Goal: Task Accomplishment & Management: Complete application form

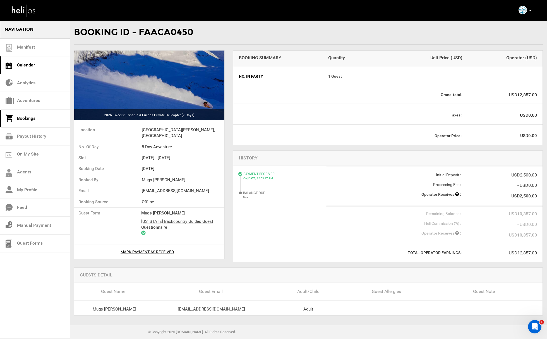
click at [44, 62] on link "Calendar" at bounding box center [35, 65] width 70 height 18
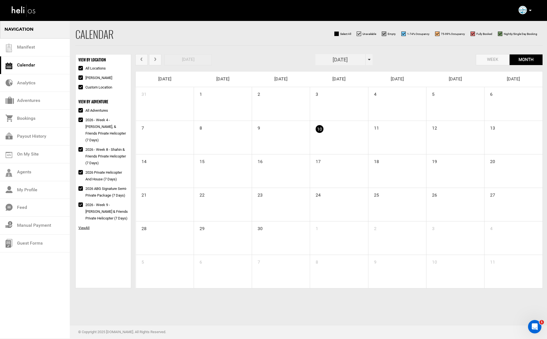
click at [369, 59] on span at bounding box center [369, 59] width 3 height 1
click at [369, 68] on th "»" at bounding box center [370, 71] width 8 height 8
click at [367, 85] on span "Apr" at bounding box center [365, 84] width 13 height 15
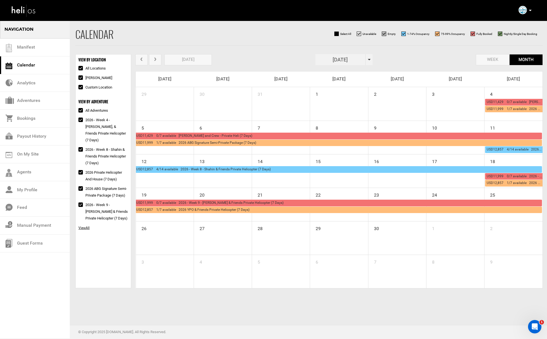
click at [186, 169] on span "USD12,857 4/14 available 2026 - Week 8 - Shahin & Friends Private Helicopter (7…" at bounding box center [203, 169] width 135 height 4
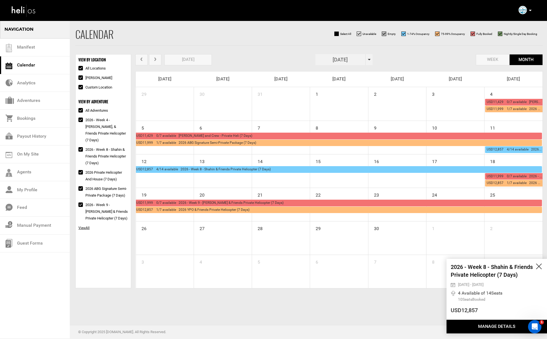
click at [488, 327] on button "Manage Details" at bounding box center [497, 327] width 100 height 14
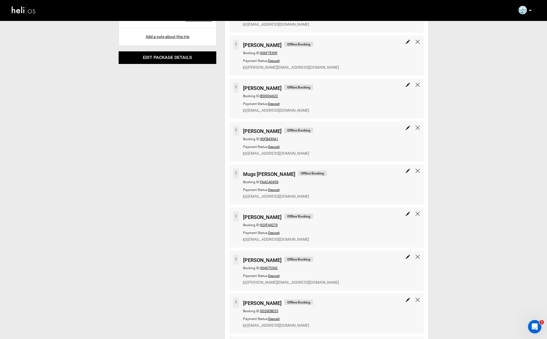
scroll to position [135, 0]
click at [407, 171] on img at bounding box center [408, 171] width 4 height 4
type input "Mugs [PERSON_NAME]"
type input "12857"
select select "1"
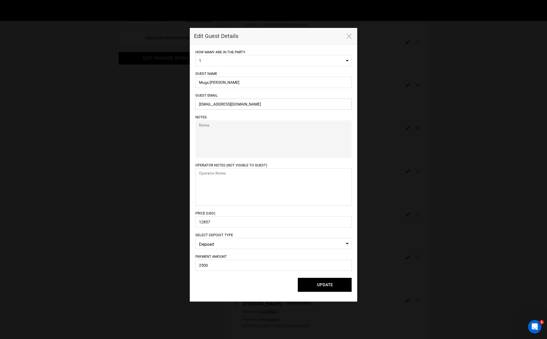
type input "[EMAIL_ADDRESS][DOMAIN_NAME]"
click at [211, 268] on input "2500" at bounding box center [273, 265] width 156 height 11
type input "3500"
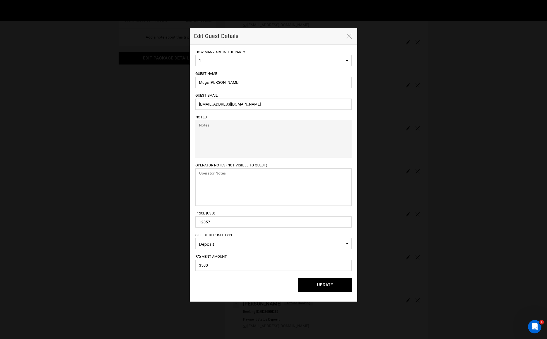
click at [227, 288] on div "UPDATE Please select lodging for all." at bounding box center [273, 285] width 156 height 14
click at [309, 288] on button "UPDATE" at bounding box center [325, 285] width 54 height 14
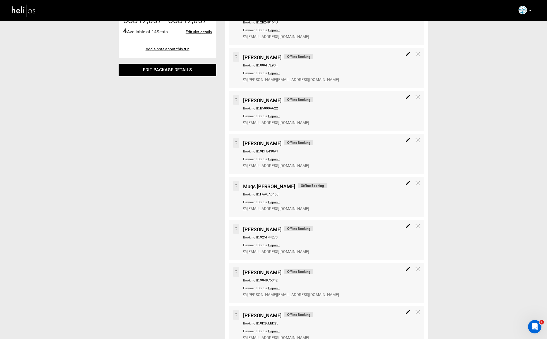
scroll to position [89, 0]
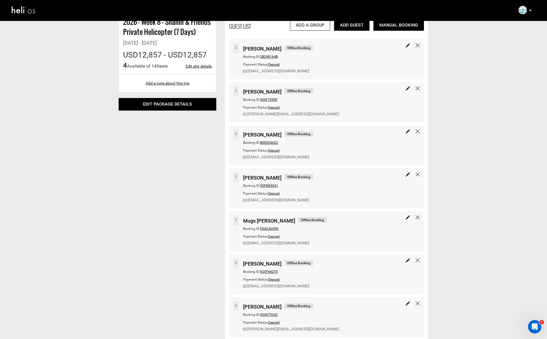
click at [274, 227] on span "FAACA0450" at bounding box center [269, 229] width 18 height 4
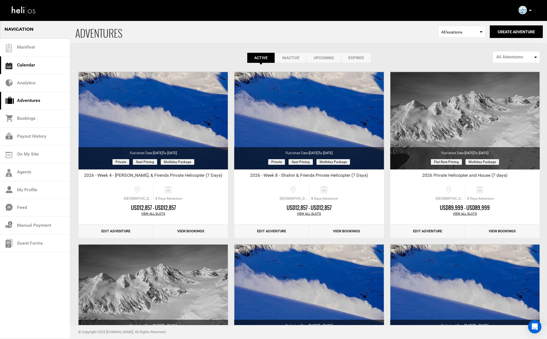
click at [39, 72] on link "Calendar" at bounding box center [35, 65] width 70 height 18
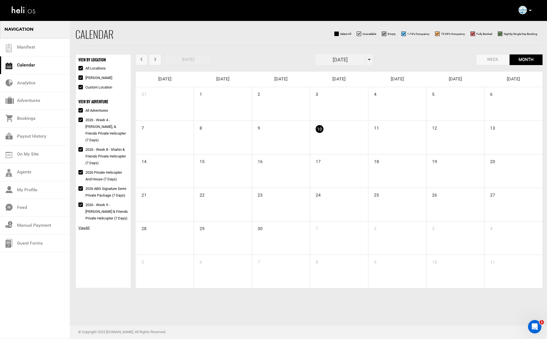
click at [367, 58] on div "[DATE]" at bounding box center [343, 59] width 57 height 11
drag, startPoint x: 368, startPoint y: 72, endPoint x: 368, endPoint y: 76, distance: 3.9
click at [368, 72] on th "»" at bounding box center [370, 71] width 8 height 8
click at [366, 84] on span "Apr" at bounding box center [365, 84] width 13 height 15
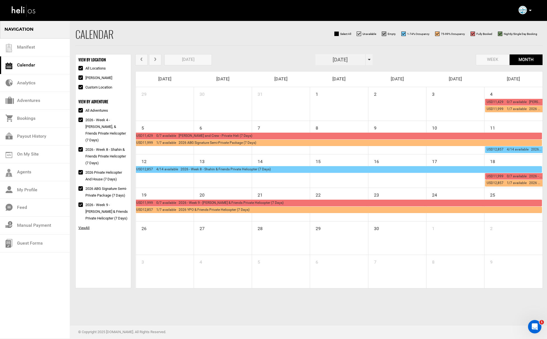
click at [216, 171] on span "USD12,857 4/14 available 2026 - Week 8 - Shahin & Friends Private Helicopter (7…" at bounding box center [203, 169] width 135 height 4
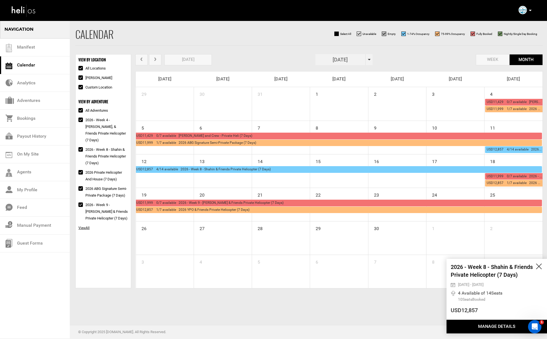
click at [490, 323] on button "Manage Details" at bounding box center [497, 327] width 100 height 14
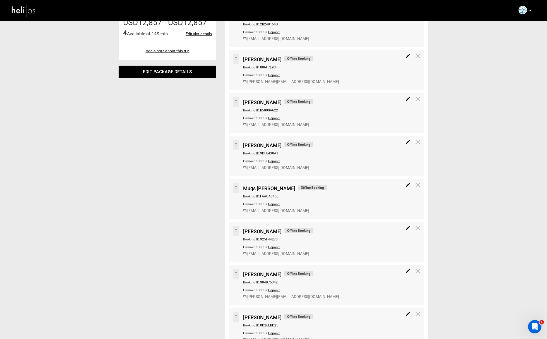
scroll to position [199, 0]
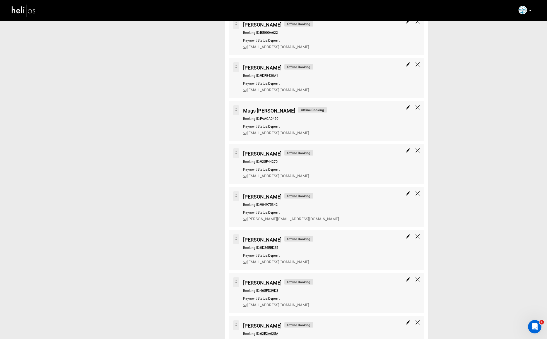
click at [407, 106] on img at bounding box center [408, 107] width 4 height 4
type input "Mugs [PERSON_NAME]"
type input "12857"
select select "1"
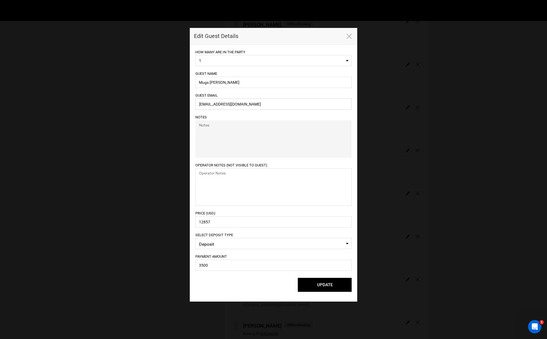
click at [229, 101] on input "[EMAIL_ADDRESS][DOMAIN_NAME]" at bounding box center [273, 104] width 156 height 11
click at [229, 102] on input "[EMAIL_ADDRESS][DOMAIN_NAME]" at bounding box center [273, 104] width 156 height 11
click at [229, 101] on input "[EMAIL_ADDRESS][DOMAIN_NAME]" at bounding box center [273, 104] width 156 height 11
paste input "[EMAIL_ADDRESS]"
click at [195, 110] on div at bounding box center [195, 110] width 0 height 0
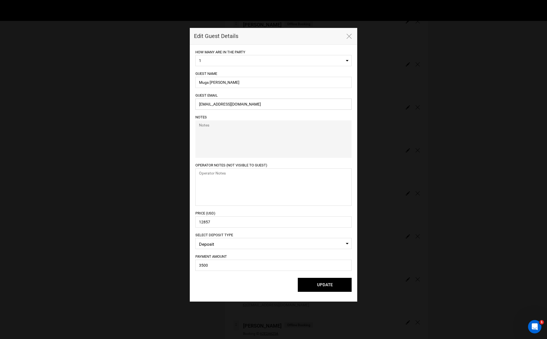
type input "[EMAIL_ADDRESS][DOMAIN_NAME]"
click at [195, 110] on div at bounding box center [195, 110] width 0 height 0
click at [272, 193] on textarea at bounding box center [273, 186] width 156 height 37
click at [325, 284] on button "UPDATE" at bounding box center [325, 285] width 54 height 14
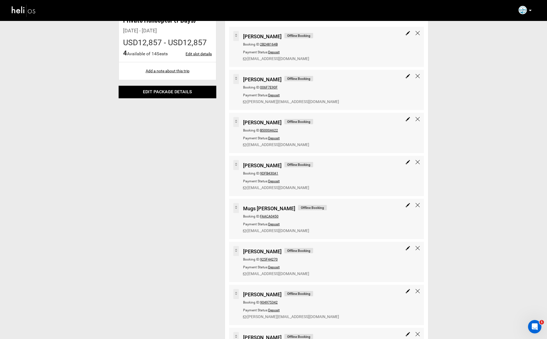
scroll to position [0, 0]
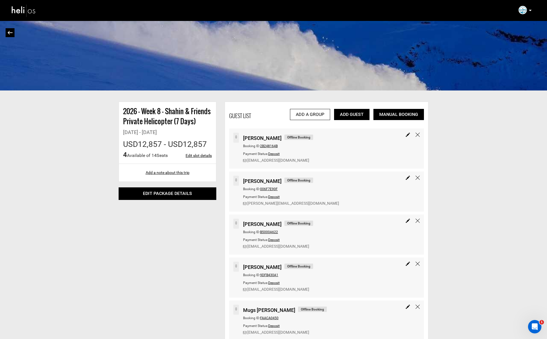
click at [274, 147] on span "2B248164B" at bounding box center [269, 146] width 18 height 4
